Goal: Information Seeking & Learning: Check status

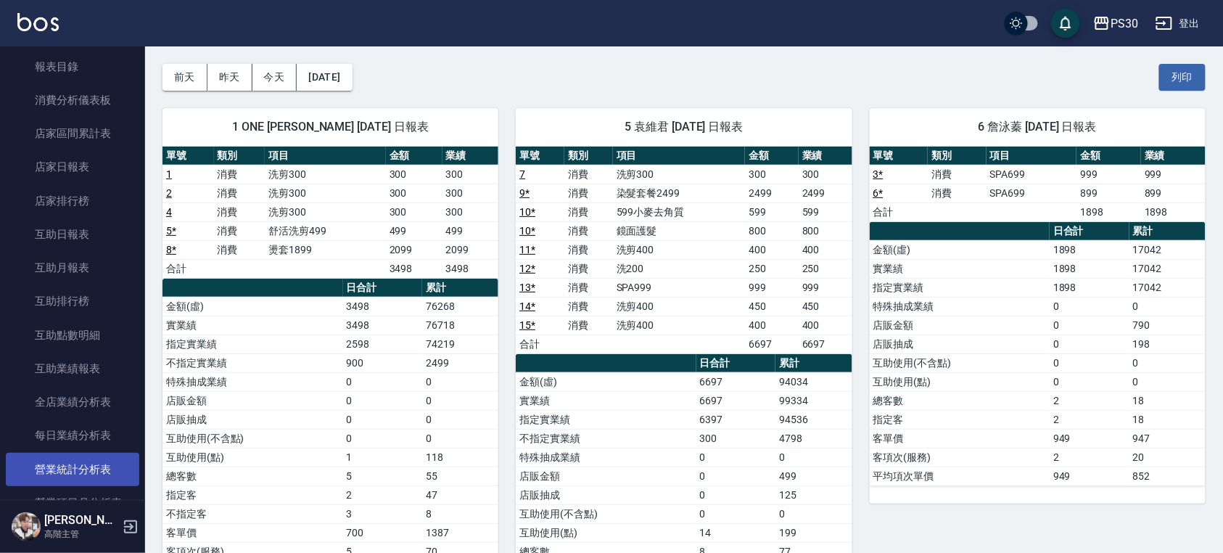
scroll to position [386, 0]
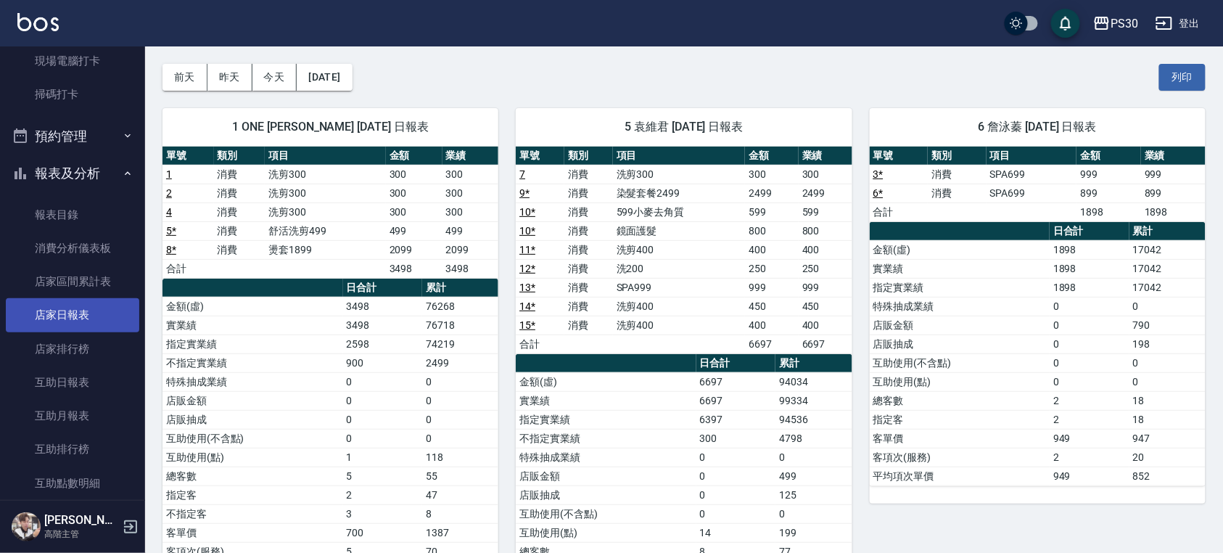
click at [93, 326] on link "店家日報表" at bounding box center [72, 314] width 133 height 33
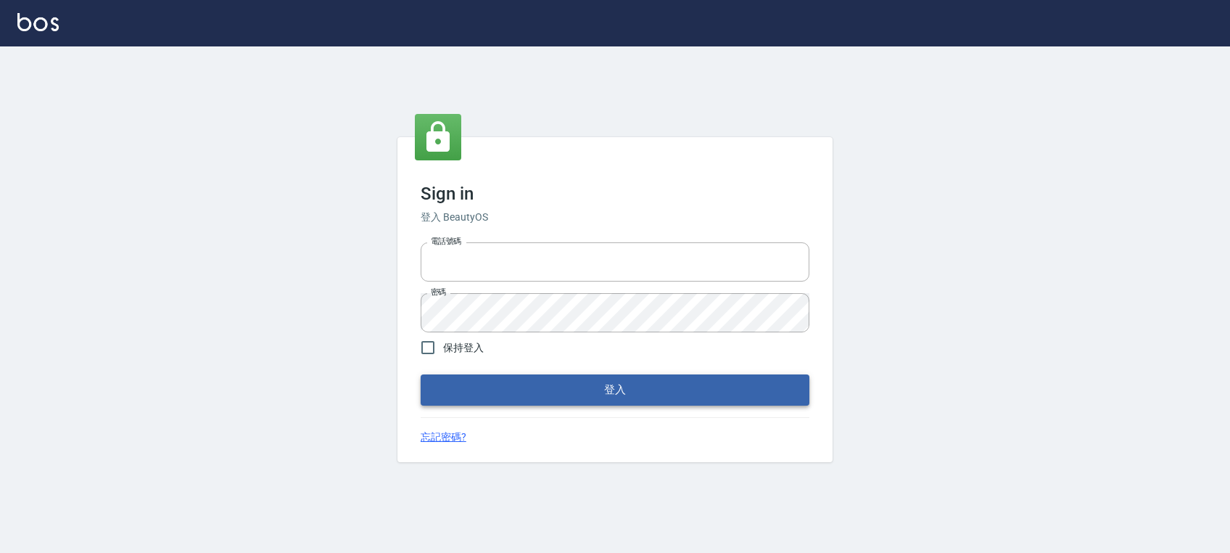
type input "0972392966"
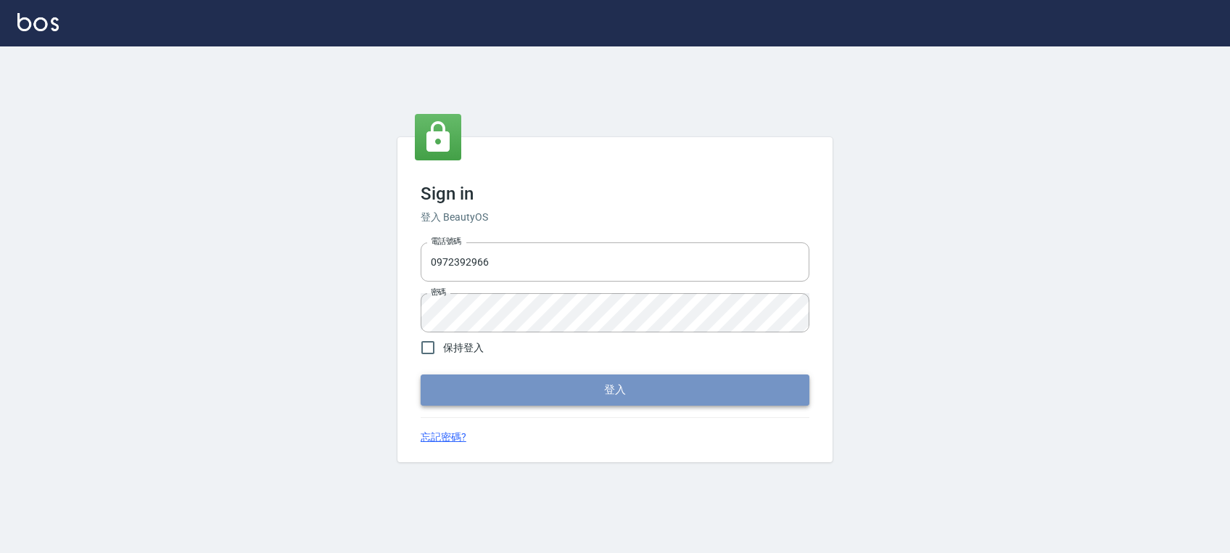
click at [630, 395] on button "登入" at bounding box center [615, 389] width 389 height 30
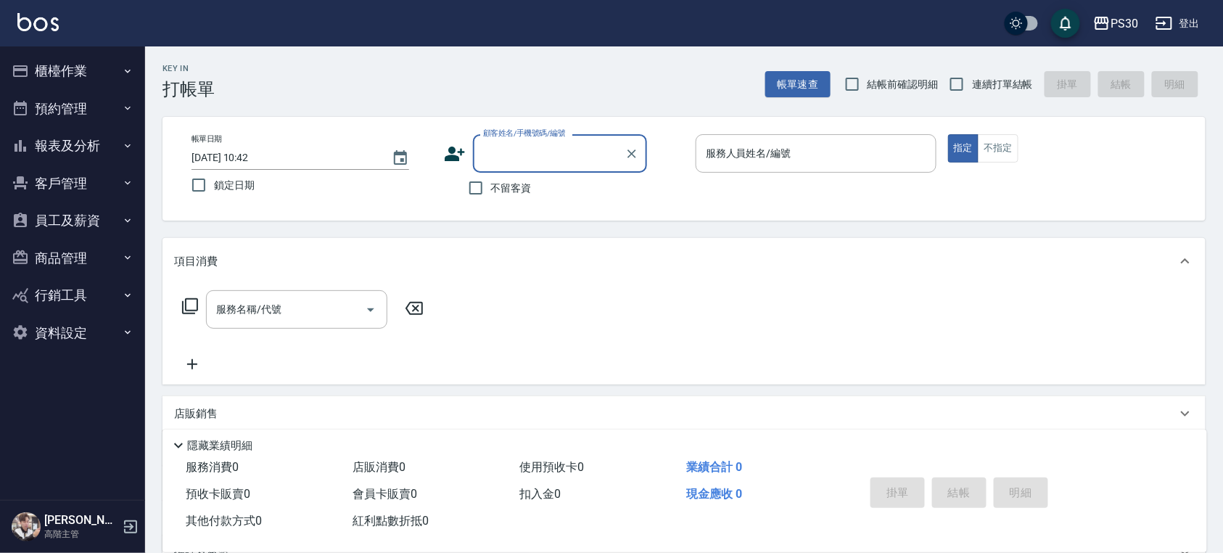
click at [61, 143] on button "報表及分析" at bounding box center [72, 146] width 133 height 38
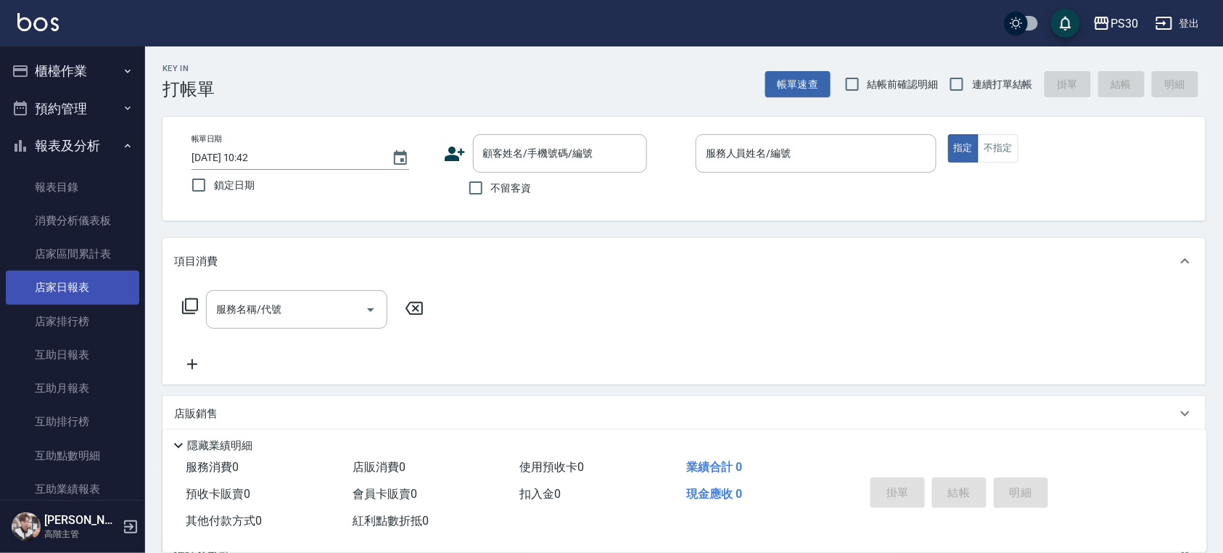
click at [107, 276] on link "店家日報表" at bounding box center [72, 286] width 133 height 33
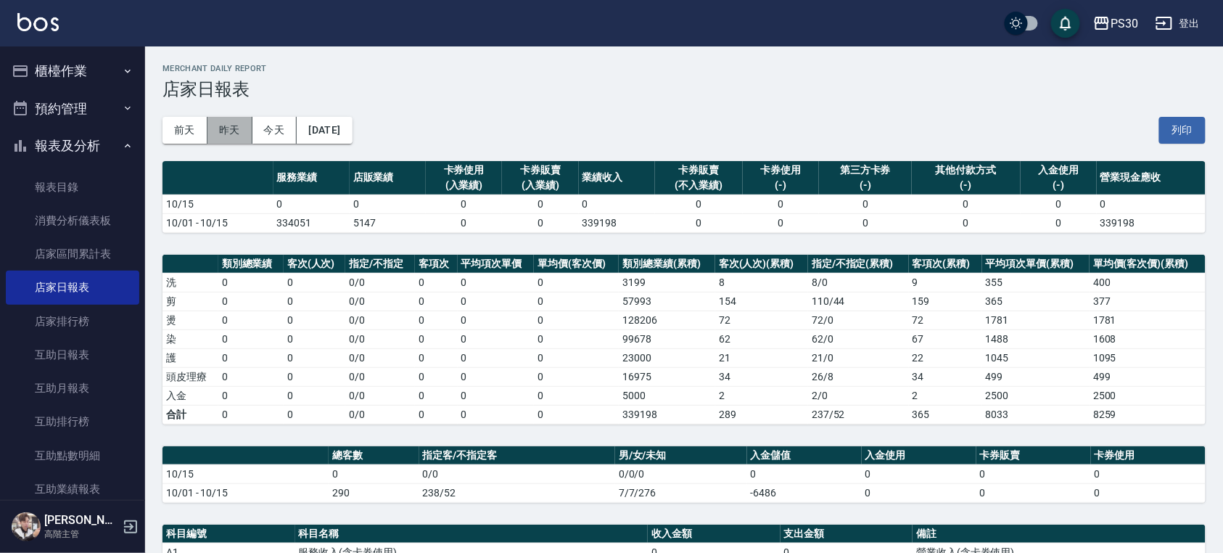
click at [221, 131] on button "昨天" at bounding box center [229, 130] width 45 height 27
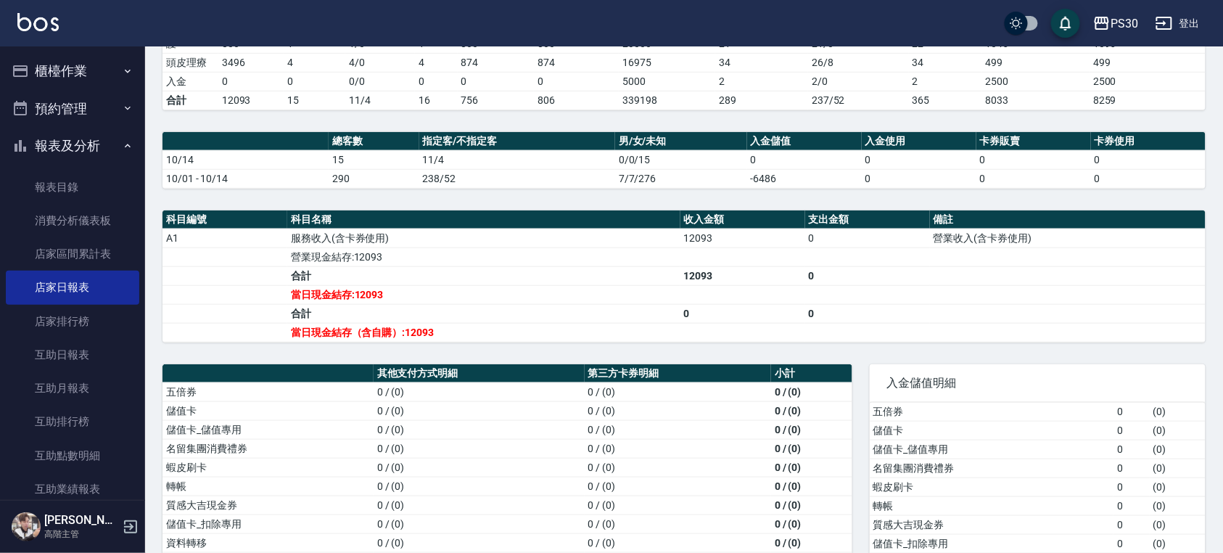
scroll to position [386, 0]
